Goal: Answer question/provide support

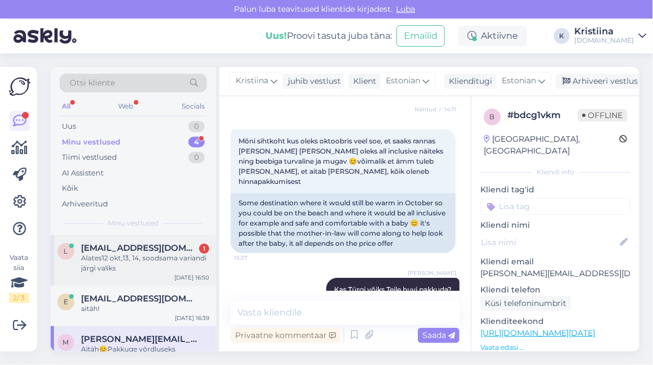
click at [133, 269] on div "Alates12 okt,13, 14, soodsama variandi järgi valiks" at bounding box center [145, 263] width 128 height 20
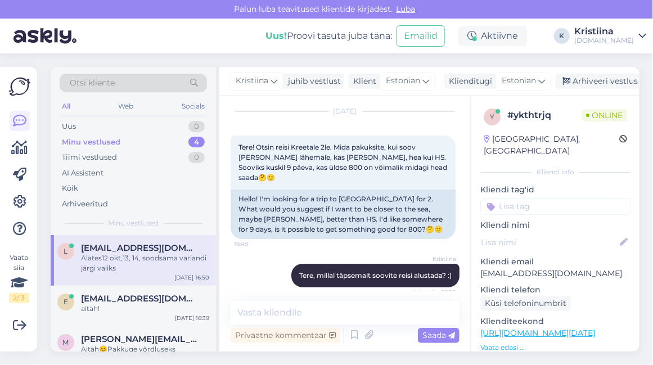
scroll to position [16, 0]
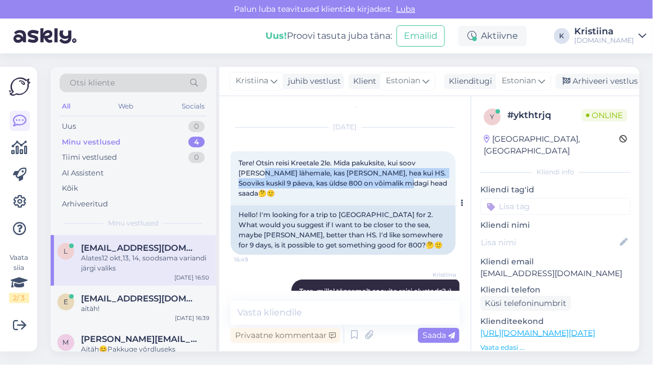
drag, startPoint x: 261, startPoint y: 172, endPoint x: 403, endPoint y: 183, distance: 142.8
click at [403, 183] on span "Tere! Otsin reisi Kreetale 2le. Mida pakuksite, kui soov [PERSON_NAME] lähemale…" at bounding box center [343, 178] width 210 height 39
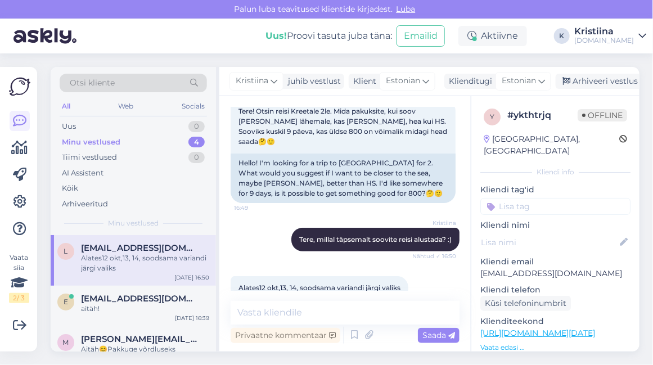
scroll to position [79, 0]
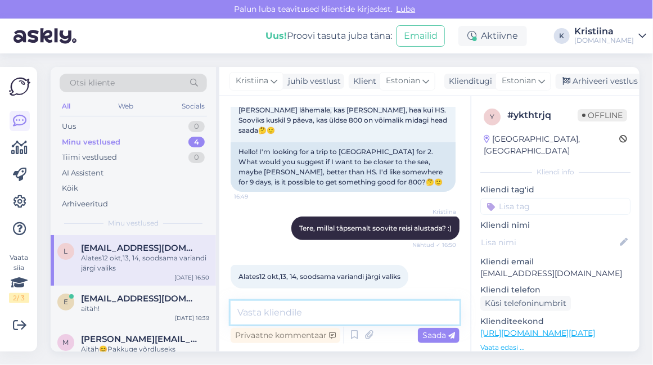
click at [318, 308] on textarea at bounding box center [345, 313] width 229 height 24
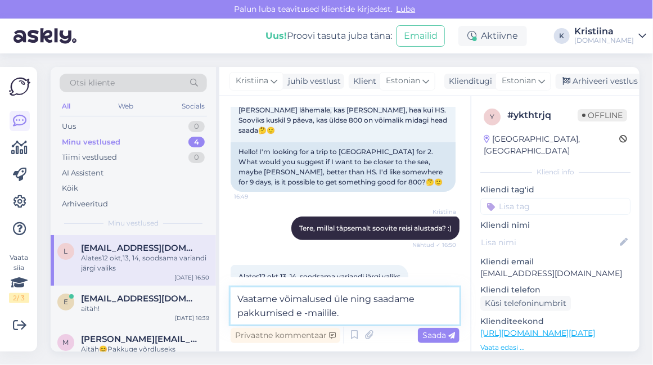
type textarea "Vaatame võimalused üle ning saadame pakkumised e -mailile."
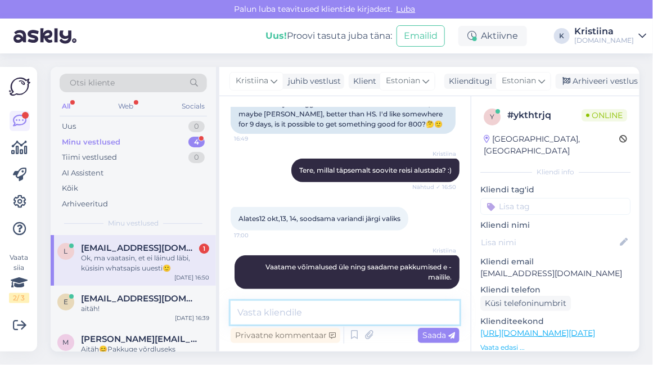
scroll to position [196, 0]
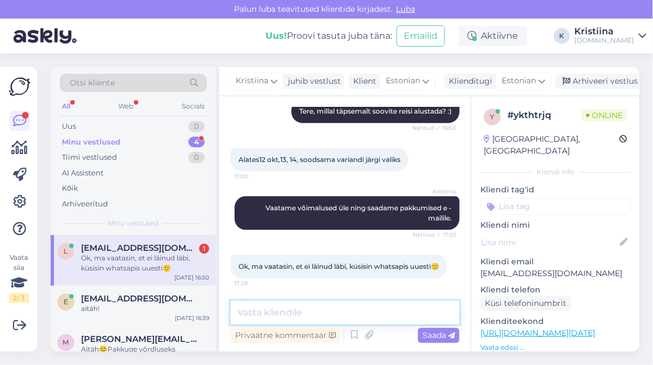
click at [295, 319] on textarea at bounding box center [345, 313] width 229 height 24
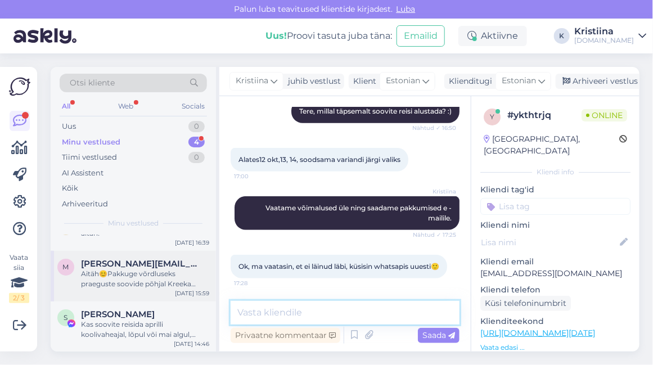
scroll to position [0, 0]
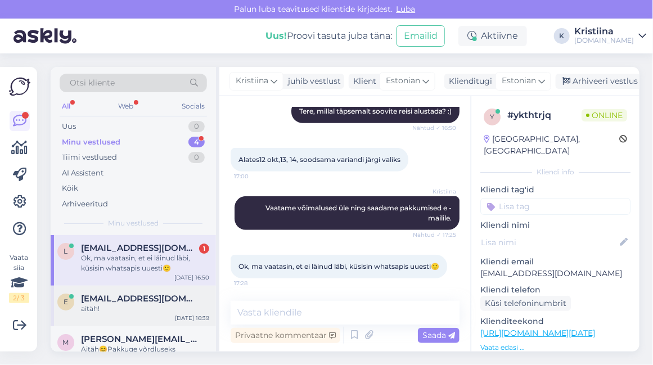
click at [130, 306] on div "aitäh!" at bounding box center [145, 309] width 128 height 10
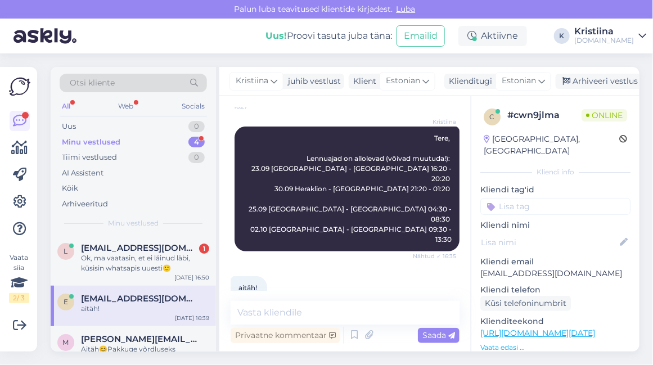
scroll to position [186, 0]
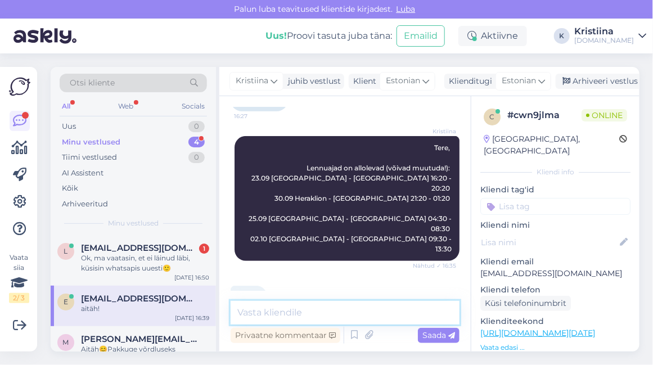
click at [310, 307] on textarea at bounding box center [345, 313] width 229 height 24
type textarea "Kui olete reisist huvitatud, andke meile teada :)"
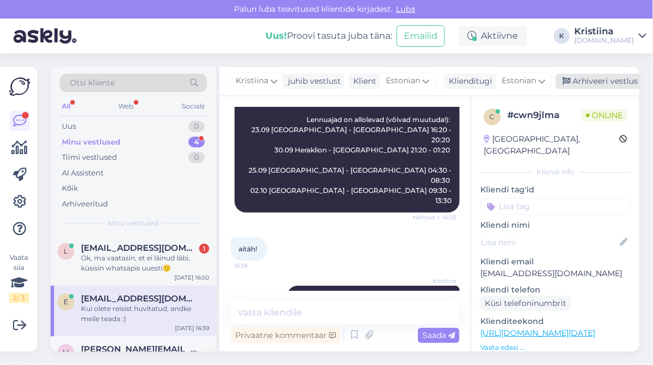
click at [601, 79] on div "Arhiveeri vestlus" at bounding box center [599, 81] width 87 height 15
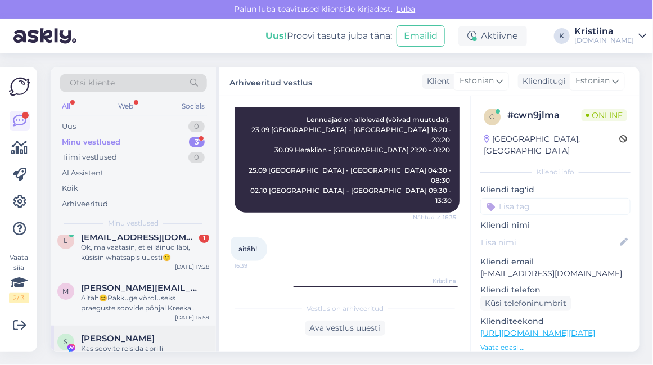
scroll to position [0, 0]
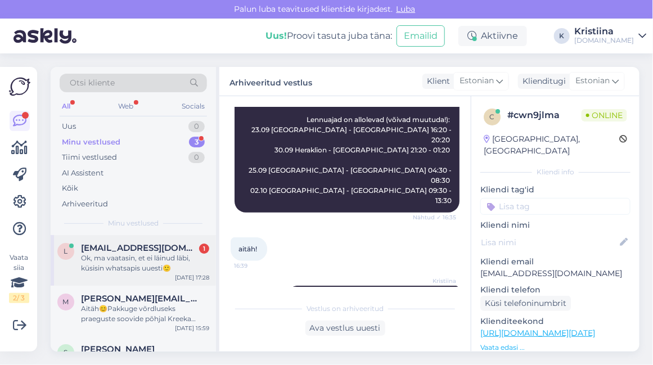
click at [141, 250] on span "[EMAIL_ADDRESS][DOMAIN_NAME]" at bounding box center [139, 248] width 117 height 10
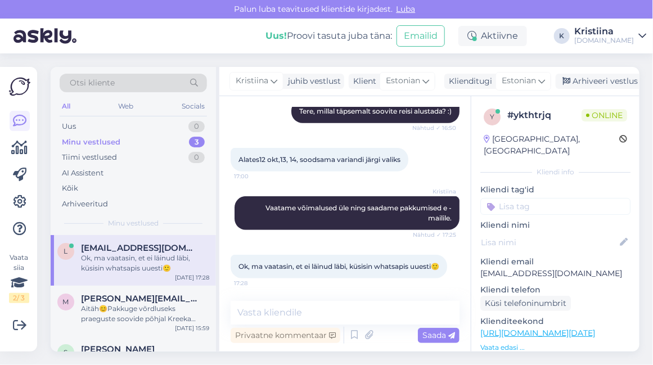
scroll to position [196, 0]
drag, startPoint x: 285, startPoint y: 203, endPoint x: 344, endPoint y: 208, distance: 59.3
click at [344, 208] on div "Kristiina Vaatame võimalused üle ning saadame pakkumised e -mailile. Nähtud ✓ 1…" at bounding box center [347, 213] width 225 height 34
drag, startPoint x: 344, startPoint y: 208, endPoint x: 369, endPoint y: 215, distance: 25.8
click at [345, 208] on div "Kristiina Vaatame võimalused üle ning saadame pakkumised e -mailile. Nähtud ✓ 1…" at bounding box center [347, 213] width 225 height 34
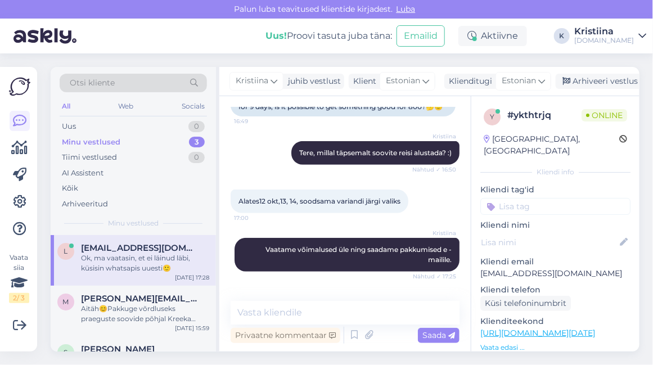
scroll to position [195, 0]
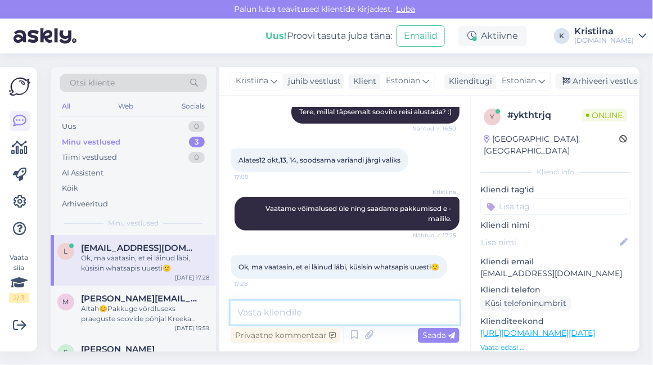
click at [335, 321] on textarea at bounding box center [345, 313] width 229 height 24
type textarea "Kõik on korras, oleme kirja kätte saanud ilusti :)"
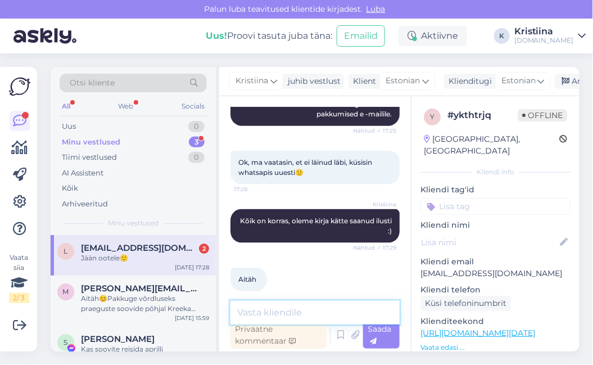
scroll to position [411, 0]
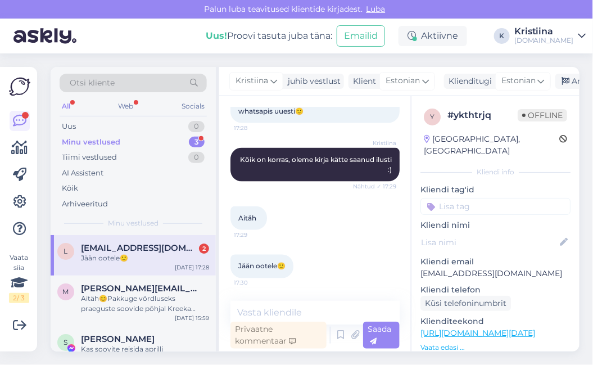
click at [130, 259] on div "Jään ootele🙂" at bounding box center [145, 258] width 128 height 10
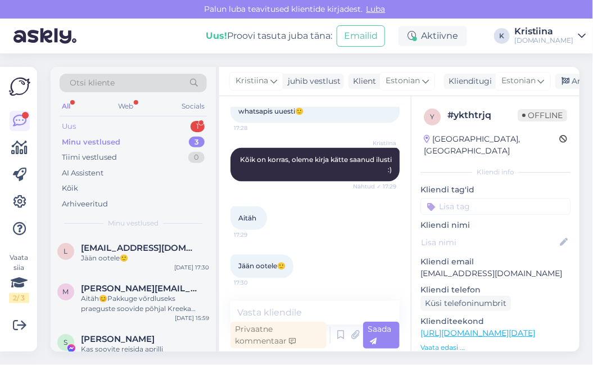
click at [133, 125] on div "Uus 1" at bounding box center [133, 127] width 147 height 16
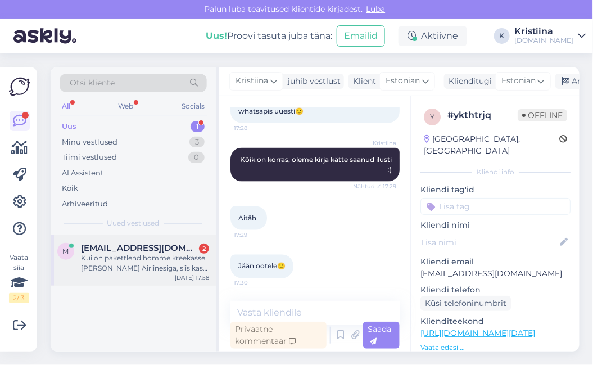
click at [134, 247] on span "[EMAIL_ADDRESS][DOMAIN_NAME]" at bounding box center [139, 248] width 117 height 10
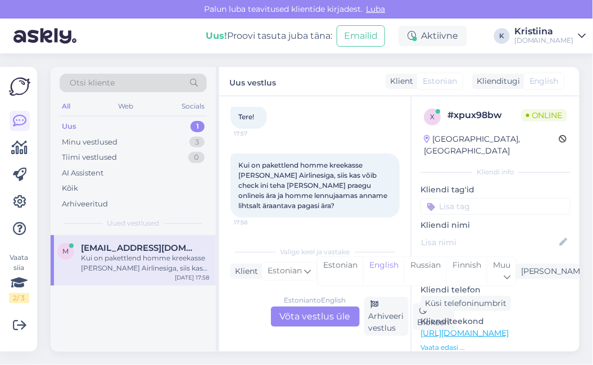
scroll to position [62, 0]
click at [312, 316] on div "Estonian to English Võta vestlus üle" at bounding box center [315, 317] width 89 height 20
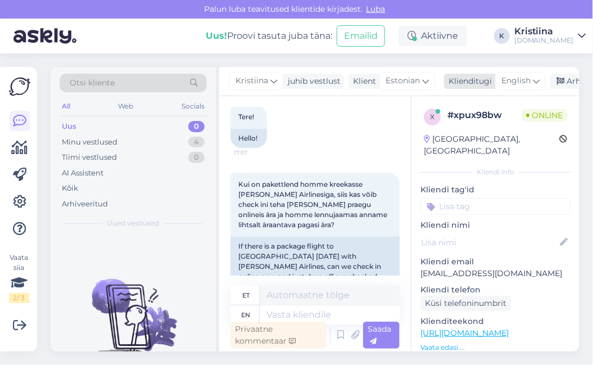
click at [522, 78] on span "English" at bounding box center [516, 81] width 29 height 12
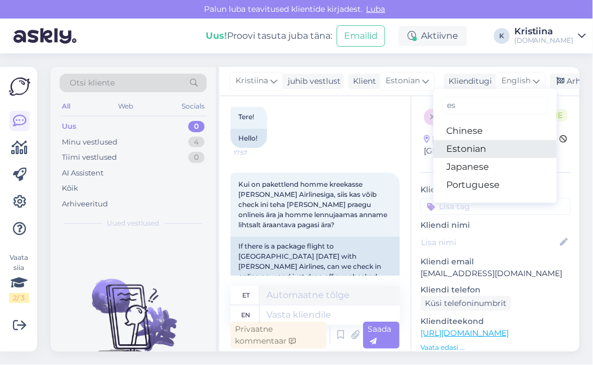
click at [475, 145] on link "Estonian" at bounding box center [496, 149] width 124 height 18
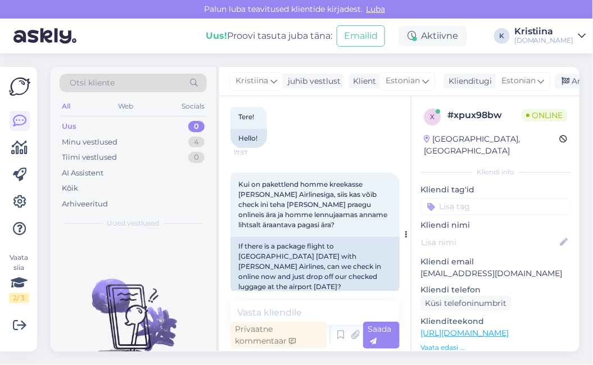
scroll to position [79, 0]
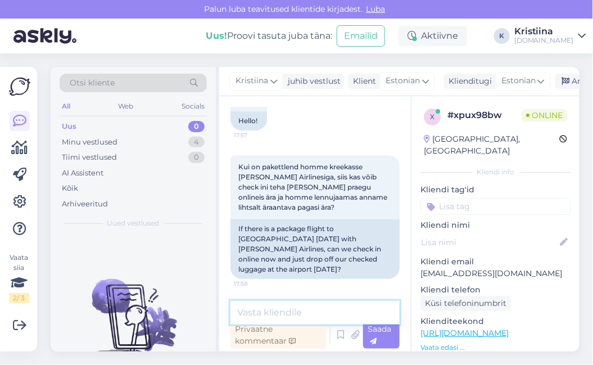
click at [278, 313] on textarea at bounding box center [315, 313] width 169 height 24
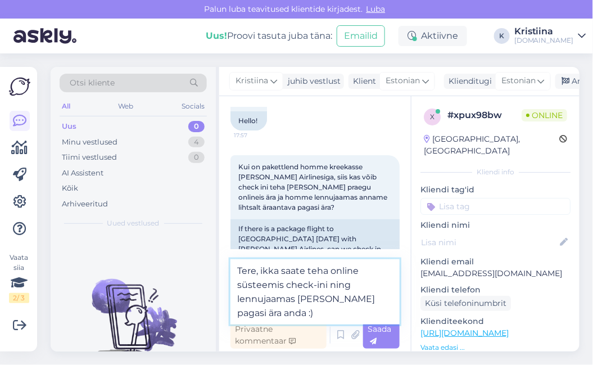
type textarea "Tere, ikka saate teha online süsteemis check-ini ning lennujaamas [PERSON_NAME]…"
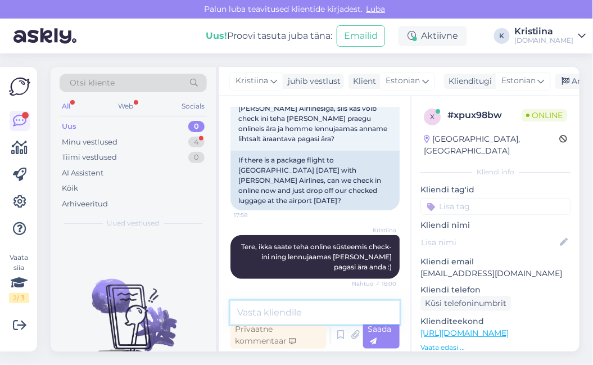
scroll to position [196, 0]
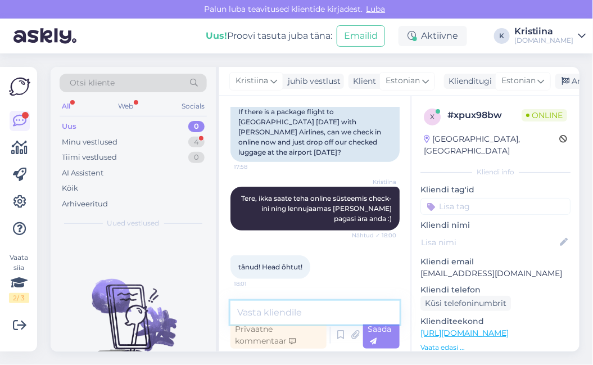
click at [295, 310] on textarea at bounding box center [315, 313] width 169 height 24
type textarea "Ilusat reisi! :)"
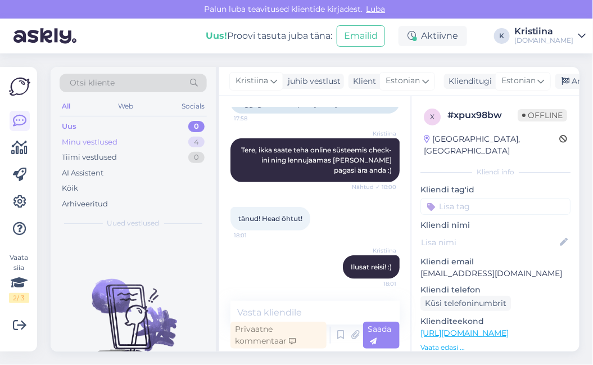
click at [128, 139] on div "Minu vestlused 4" at bounding box center [133, 142] width 147 height 16
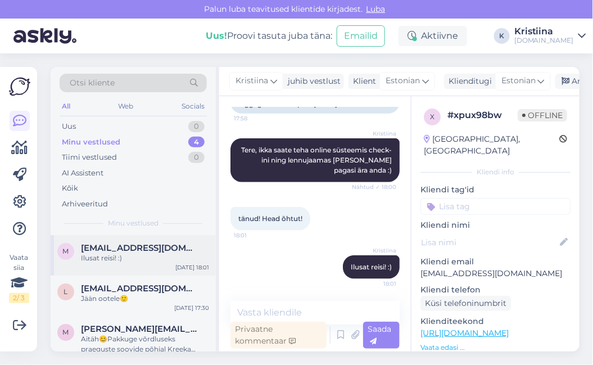
click at [159, 260] on div "Ilusat reisi! :)" at bounding box center [145, 258] width 128 height 10
click at [564, 83] on icon at bounding box center [566, 82] width 8 height 8
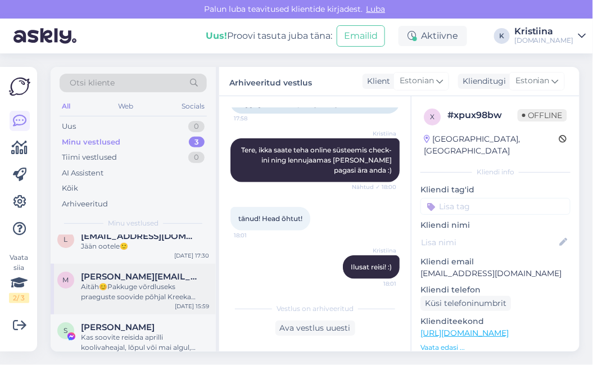
scroll to position [24, 0]
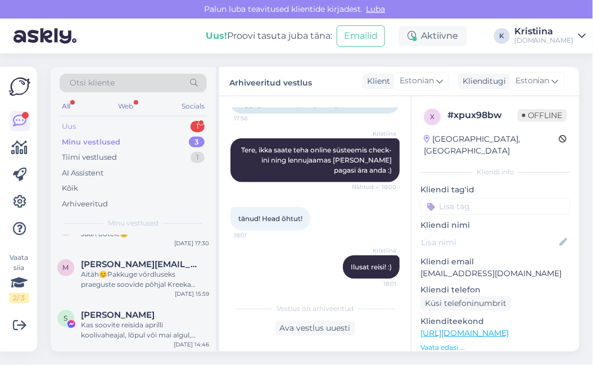
click at [145, 120] on div "Uus 1" at bounding box center [133, 127] width 147 height 16
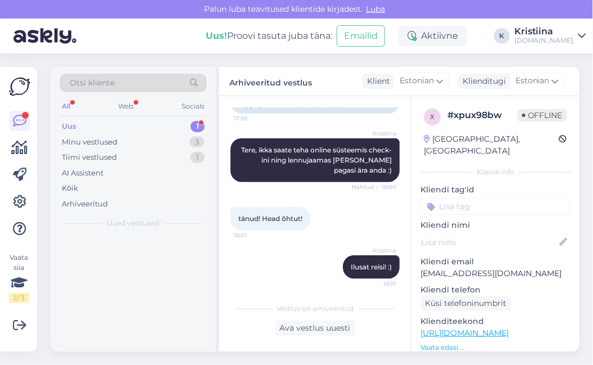
scroll to position [0, 0]
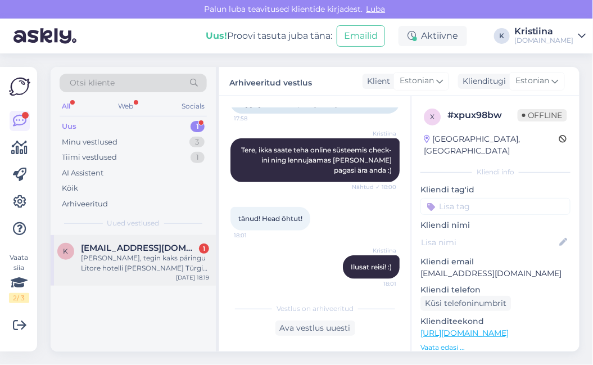
click at [137, 249] on span "[EMAIL_ADDRESS][DOMAIN_NAME]" at bounding box center [139, 248] width 117 height 10
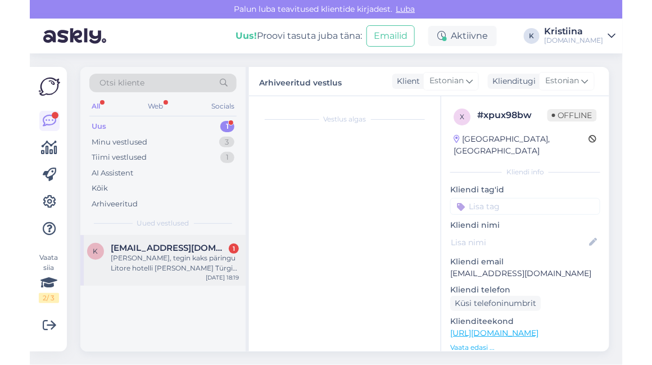
scroll to position [3, 0]
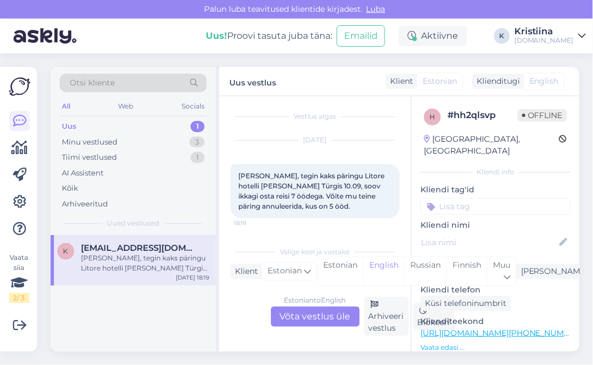
click at [295, 318] on div "Estonian to English Võta vestlus üle" at bounding box center [315, 317] width 89 height 20
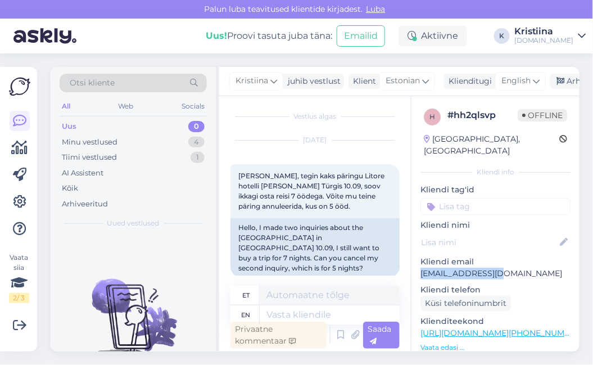
copy p "[EMAIL_ADDRESS][DOMAIN_NAME]"
drag, startPoint x: 499, startPoint y: 260, endPoint x: 418, endPoint y: 262, distance: 81.6
click at [418, 262] on div "h # hh2qlsvp Offline [GEOGRAPHIC_DATA], [GEOGRAPHIC_DATA] Kliendi info Kliendi …" at bounding box center [496, 333] width 168 height 474
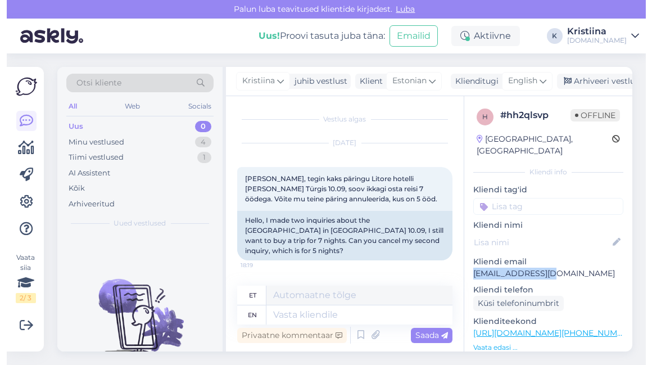
scroll to position [0, 0]
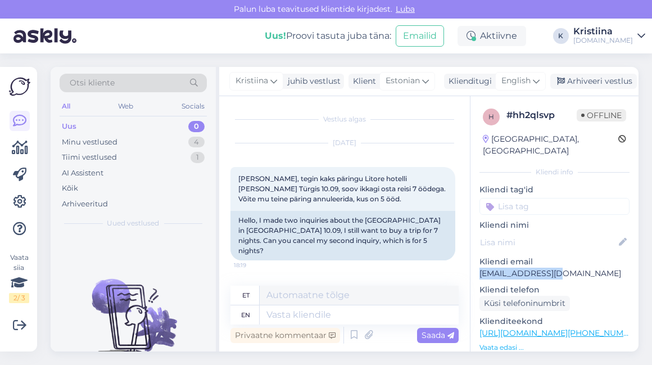
drag, startPoint x: 530, startPoint y: 80, endPoint x: 519, endPoint y: 101, distance: 24.2
click at [530, 80] on div "English" at bounding box center [521, 81] width 51 height 18
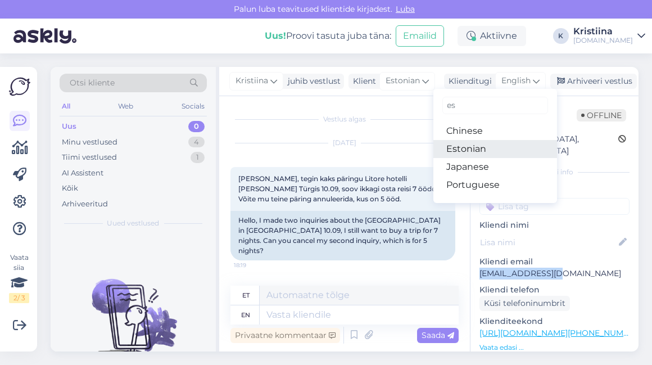
click at [485, 142] on link "Estonian" at bounding box center [496, 149] width 124 height 18
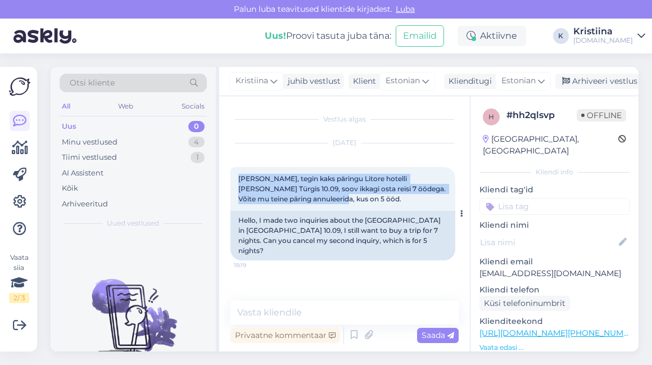
drag, startPoint x: 295, startPoint y: 201, endPoint x: 237, endPoint y: 182, distance: 61.5
click at [237, 182] on div "[PERSON_NAME], tegin kaks päringu Litore hotelli [PERSON_NAME] Türgis 10.09, so…" at bounding box center [343, 189] width 225 height 44
copy span "[PERSON_NAME], tegin kaks päringu Litore hotelli [PERSON_NAME] Türgis 10.09, so…"
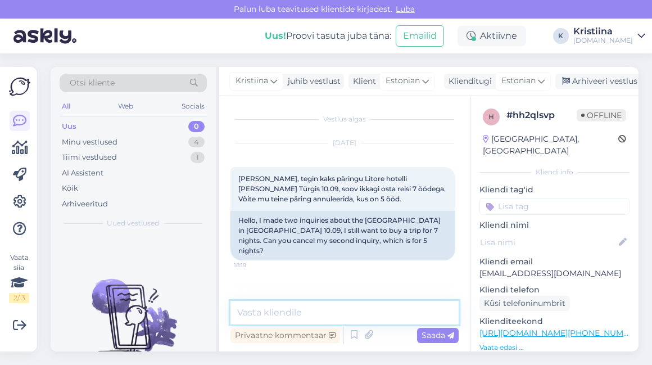
click at [286, 306] on textarea at bounding box center [345, 313] width 228 height 24
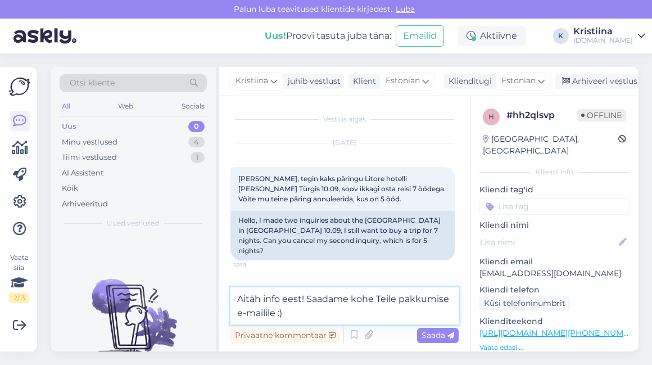
type textarea "Aitäh info eest! Saadame kohe Teile pakkumise e-mailile :)"
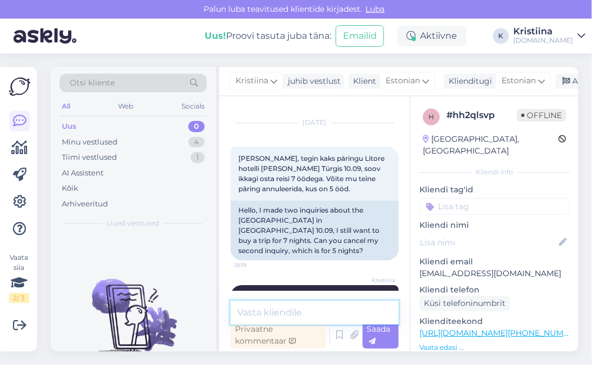
scroll to position [34, 0]
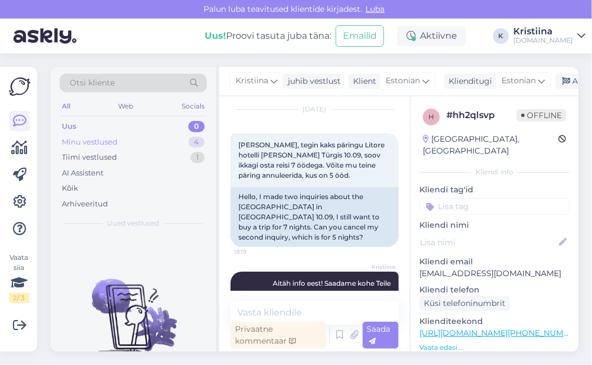
click at [133, 138] on div "Minu vestlused 4" at bounding box center [133, 142] width 147 height 16
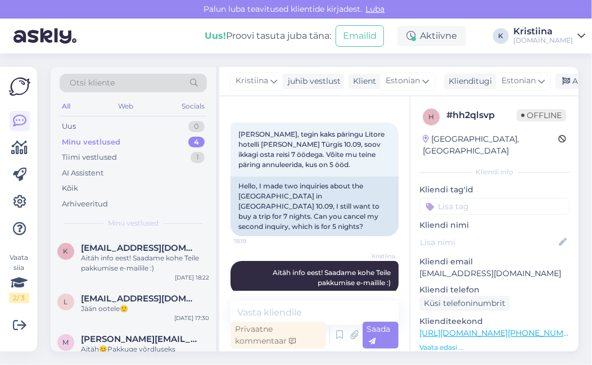
scroll to position [50, 0]
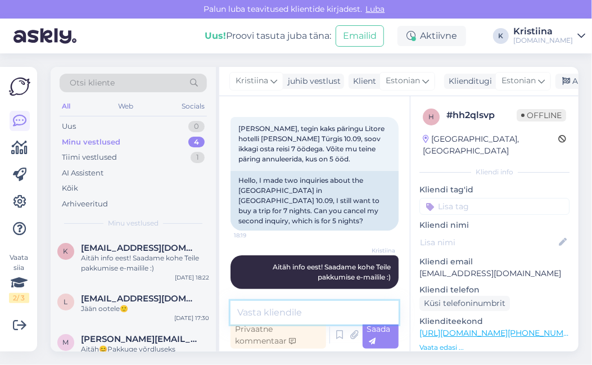
click at [313, 305] on textarea at bounding box center [315, 313] width 168 height 24
click at [156, 264] on div "Aitäh info eest! Saadame kohe Teile pakkumise e-mailile :)" at bounding box center [145, 263] width 128 height 20
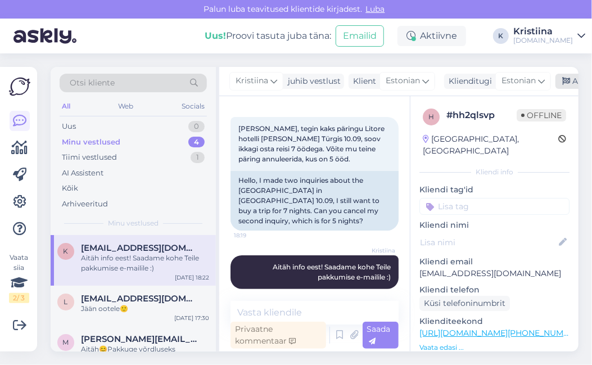
click at [567, 80] on icon at bounding box center [566, 82] width 8 height 8
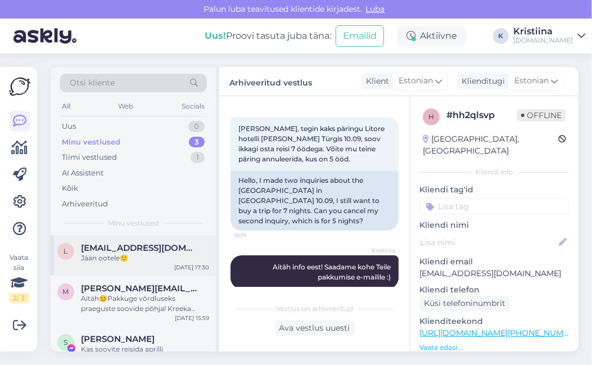
click at [160, 259] on div "Jään ootele🙂" at bounding box center [145, 258] width 128 height 10
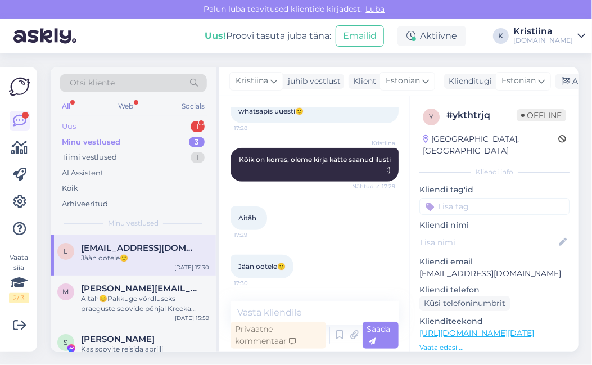
click at [130, 123] on div "Uus 1" at bounding box center [133, 127] width 147 height 16
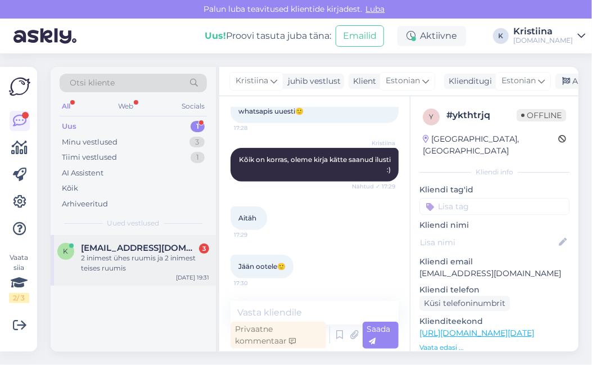
click at [130, 245] on span "[EMAIL_ADDRESS][DOMAIN_NAME]" at bounding box center [139, 248] width 117 height 10
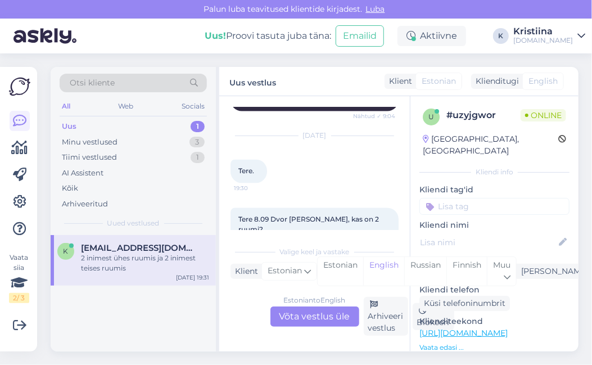
click at [314, 317] on div "Estonian to English Võta vestlus üle" at bounding box center [315, 317] width 89 height 20
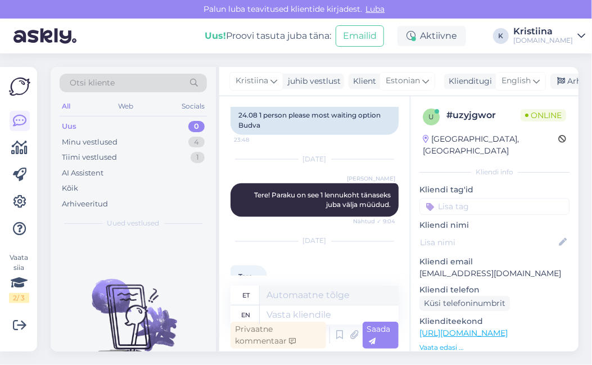
scroll to position [2575, 0]
click at [520, 79] on span "English" at bounding box center [516, 81] width 29 height 12
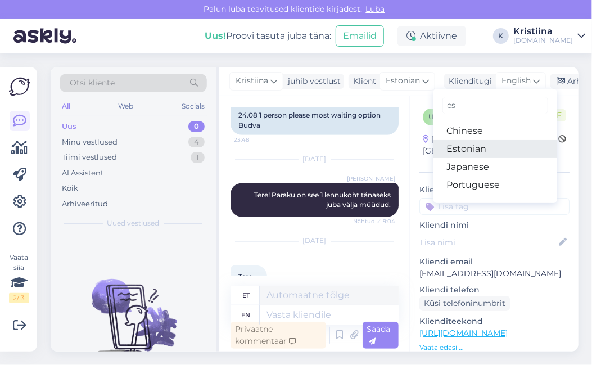
click at [487, 150] on link "Estonian" at bounding box center [496, 149] width 124 height 18
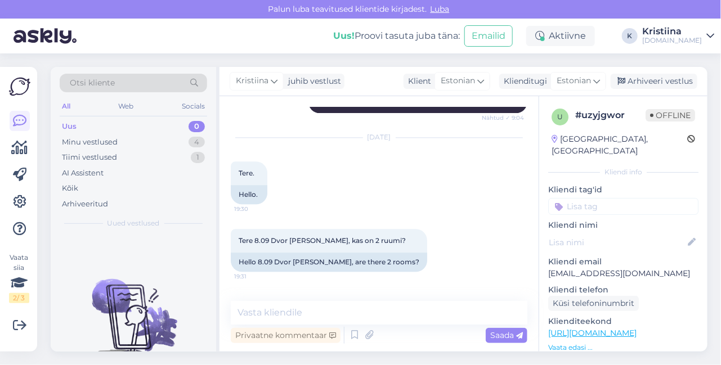
scroll to position [2485, 0]
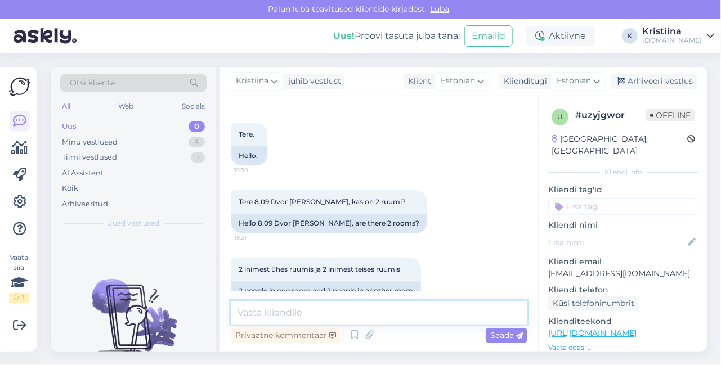
click at [294, 321] on textarea at bounding box center [379, 313] width 296 height 24
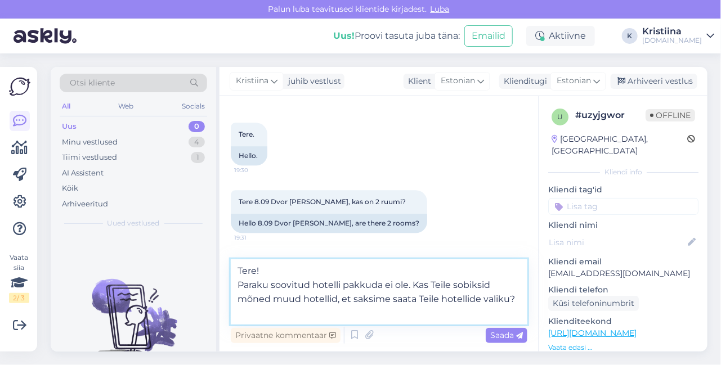
type textarea "Tere! Paraku soovitud hotelli pakkuda ei ole. Kas Teile sobiksid mõned muud hot…"
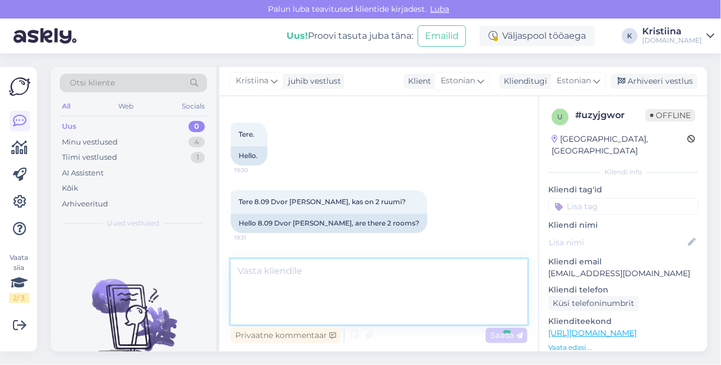
scroll to position [2564, 0]
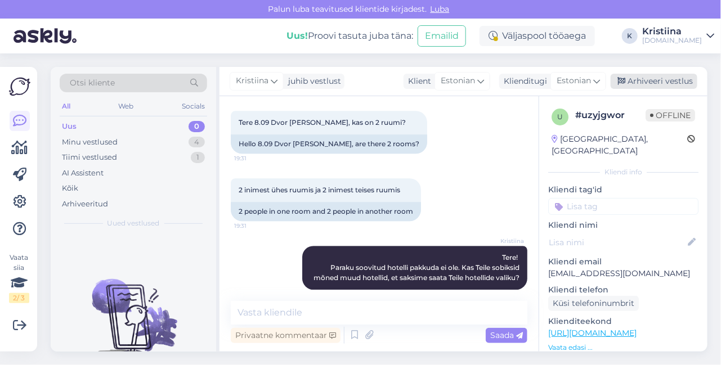
click at [652, 78] on div "Arhiveeri vestlus" at bounding box center [653, 81] width 87 height 15
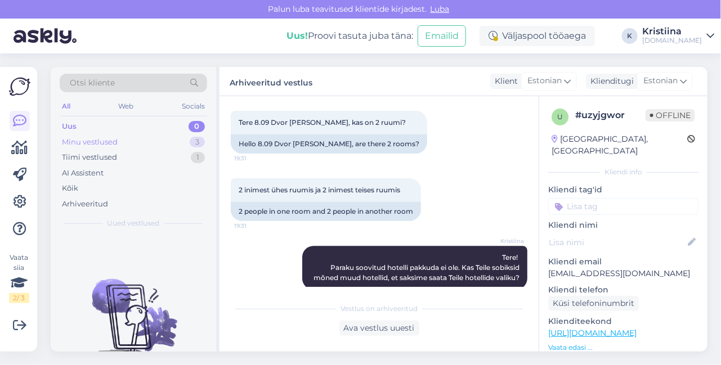
click at [133, 137] on div "Minu vestlused 3" at bounding box center [133, 142] width 147 height 16
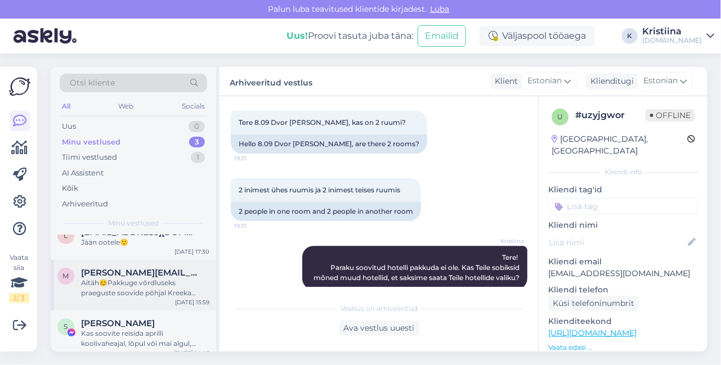
scroll to position [24, 0]
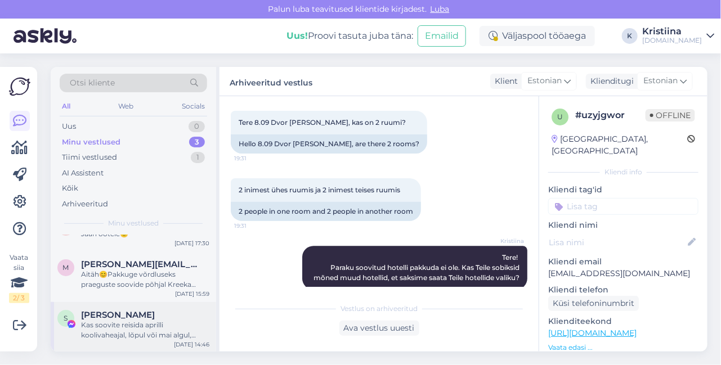
click at [146, 317] on div "[PERSON_NAME]" at bounding box center [145, 315] width 128 height 10
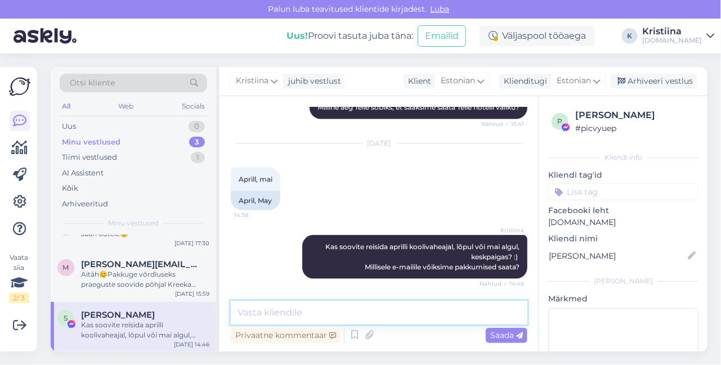
click at [361, 321] on textarea at bounding box center [379, 313] width 296 height 24
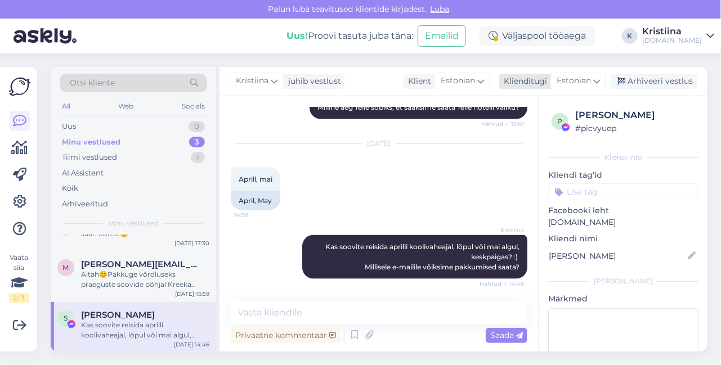
click at [652, 79] on div "Arhiveeri vestlus" at bounding box center [653, 81] width 87 height 15
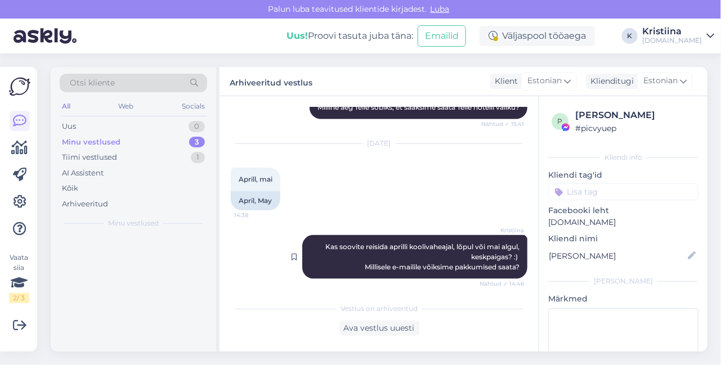
scroll to position [0, 0]
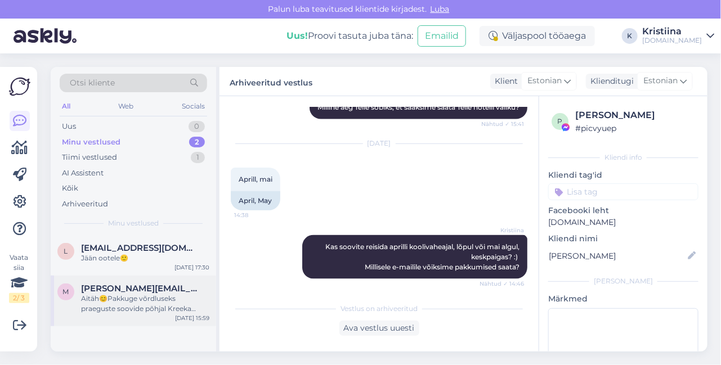
click at [141, 308] on div "Aitäh😊Pakkuge võrdluseks praeguste soovide põhjal Kreeka variant [PERSON_NAME] …" at bounding box center [145, 304] width 128 height 20
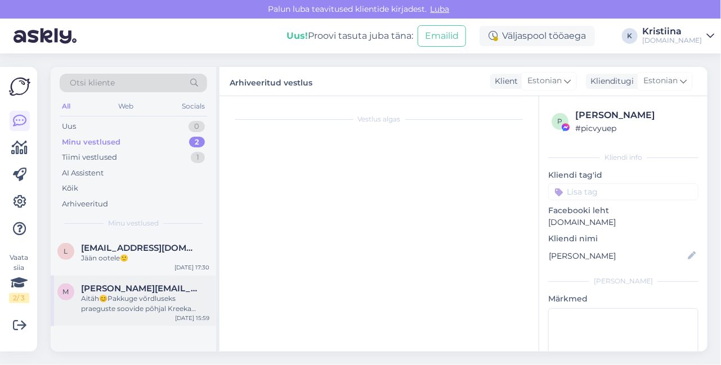
scroll to position [1007, 0]
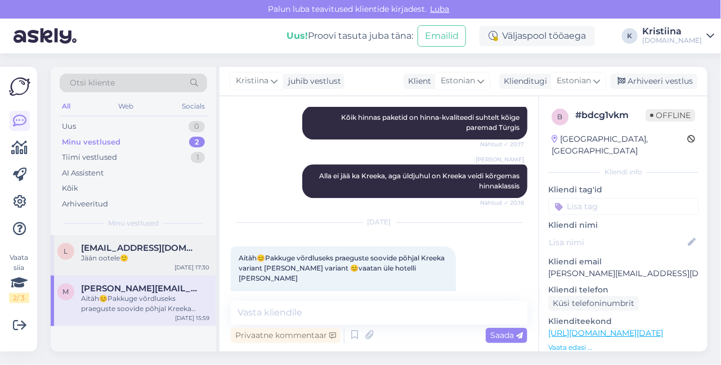
click at [136, 263] on div "l [EMAIL_ADDRESS][DOMAIN_NAME] Jään ootele🙂 [DATE] 17:30" at bounding box center [133, 255] width 165 height 40
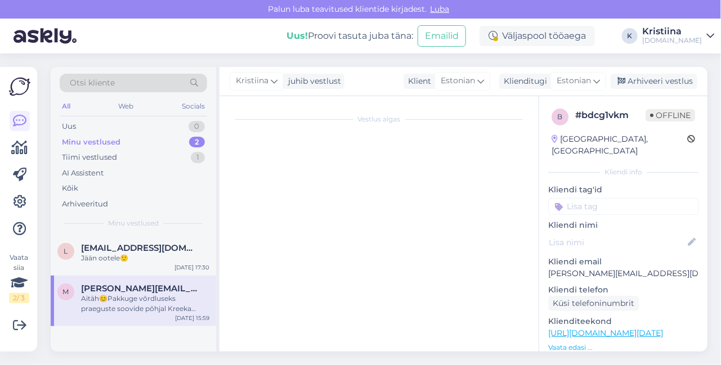
scroll to position [330, 0]
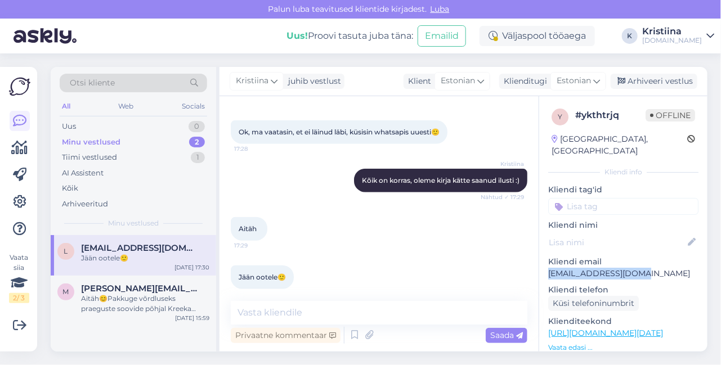
drag, startPoint x: 626, startPoint y: 258, endPoint x: 541, endPoint y: 263, distance: 85.1
click at [541, 263] on div "y # ykthtrjq Offline [GEOGRAPHIC_DATA], [GEOGRAPHIC_DATA] Kliendi info Kliendi …" at bounding box center [623, 333] width 168 height 474
copy p "[EMAIL_ADDRESS][DOMAIN_NAME]"
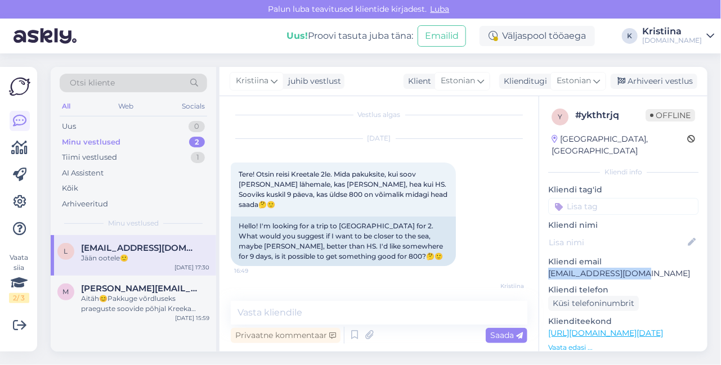
scroll to position [0, 0]
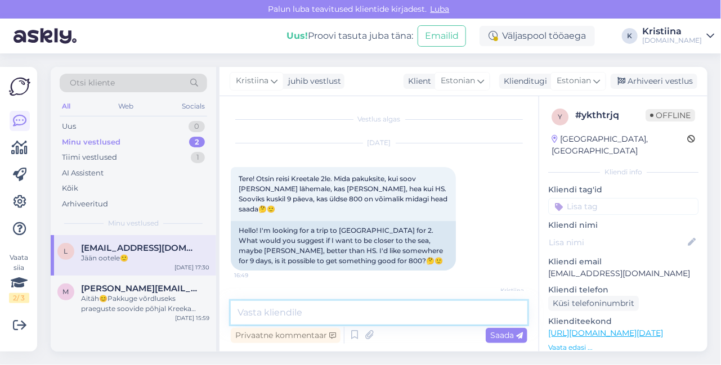
click at [299, 310] on textarea at bounding box center [379, 313] width 296 height 24
type textarea "Saatsin Teile pakkumised e-mailile."
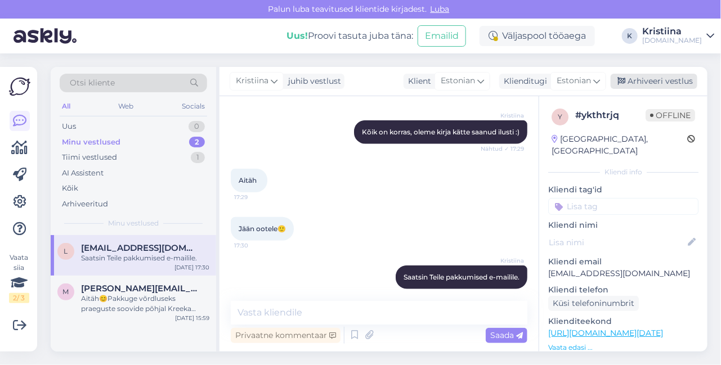
click at [642, 81] on div "Arhiveeri vestlus" at bounding box center [653, 81] width 87 height 15
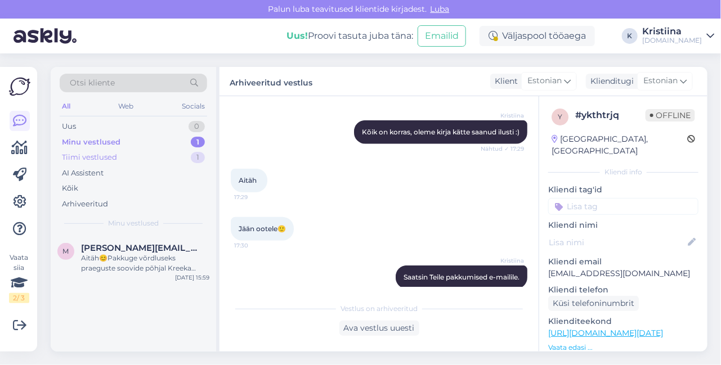
click at [170, 153] on div "Tiimi vestlused 1" at bounding box center [133, 158] width 147 height 16
click at [157, 268] on div "Hasdrubal Thalasso & Spa Djerba TuneesiaTuneesia Djerba Hommikusöök Standard tu…" at bounding box center [145, 263] width 128 height 20
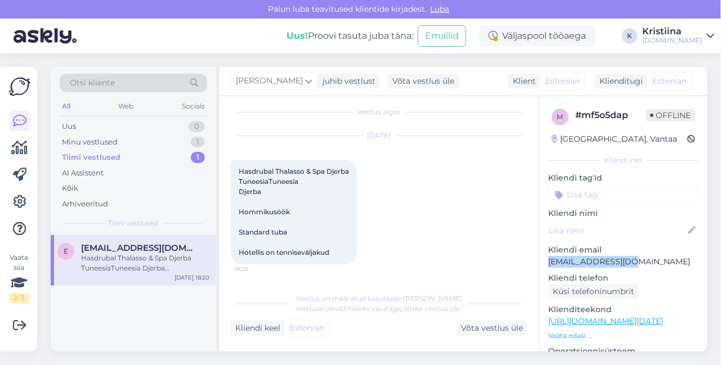
drag, startPoint x: 644, startPoint y: 264, endPoint x: 548, endPoint y: 264, distance: 96.2
click at [548, 264] on p "[EMAIL_ADDRESS][DOMAIN_NAME]" at bounding box center [623, 262] width 150 height 12
copy p "[EMAIL_ADDRESS][DOMAIN_NAME]"
